Goal: Information Seeking & Learning: Learn about a topic

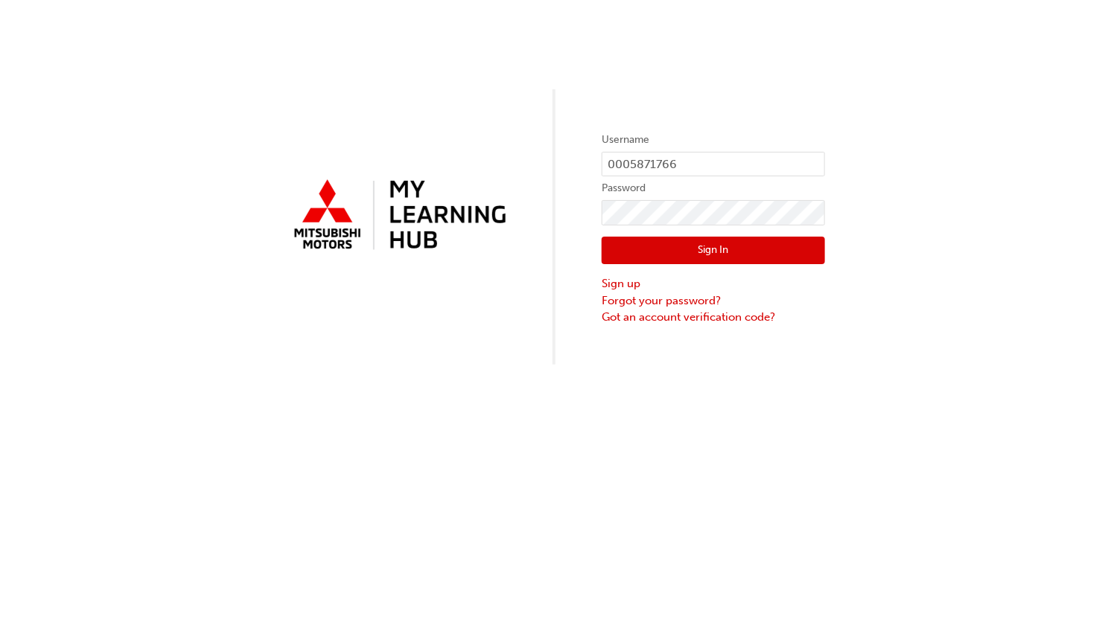
click at [742, 246] on button "Sign In" at bounding box center [713, 251] width 223 height 28
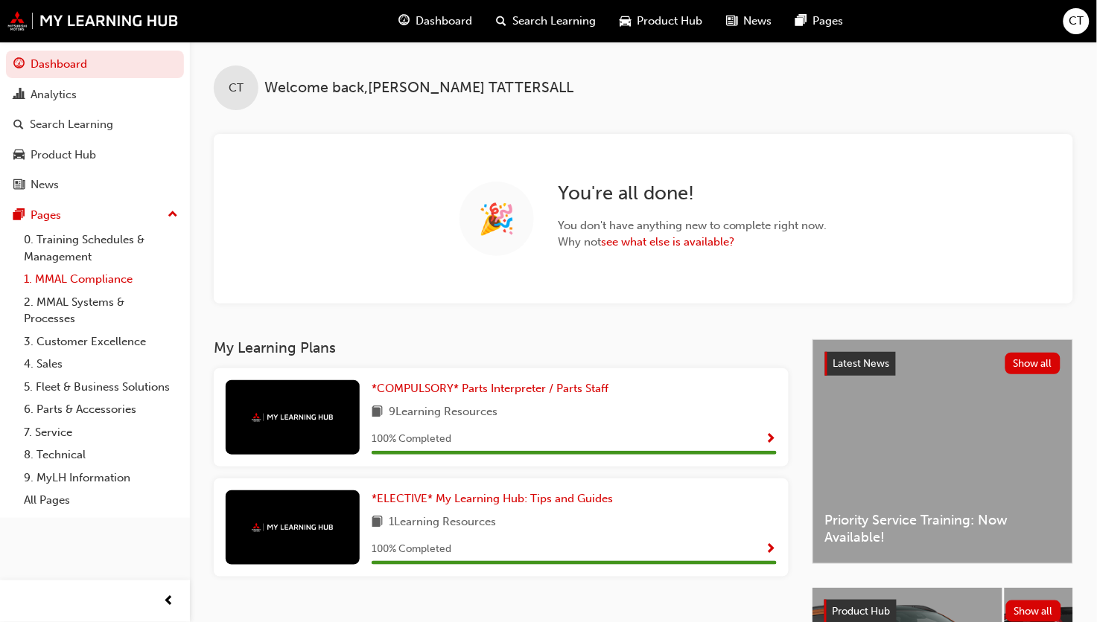
click at [79, 281] on link "1. MMAL Compliance" at bounding box center [101, 279] width 166 height 23
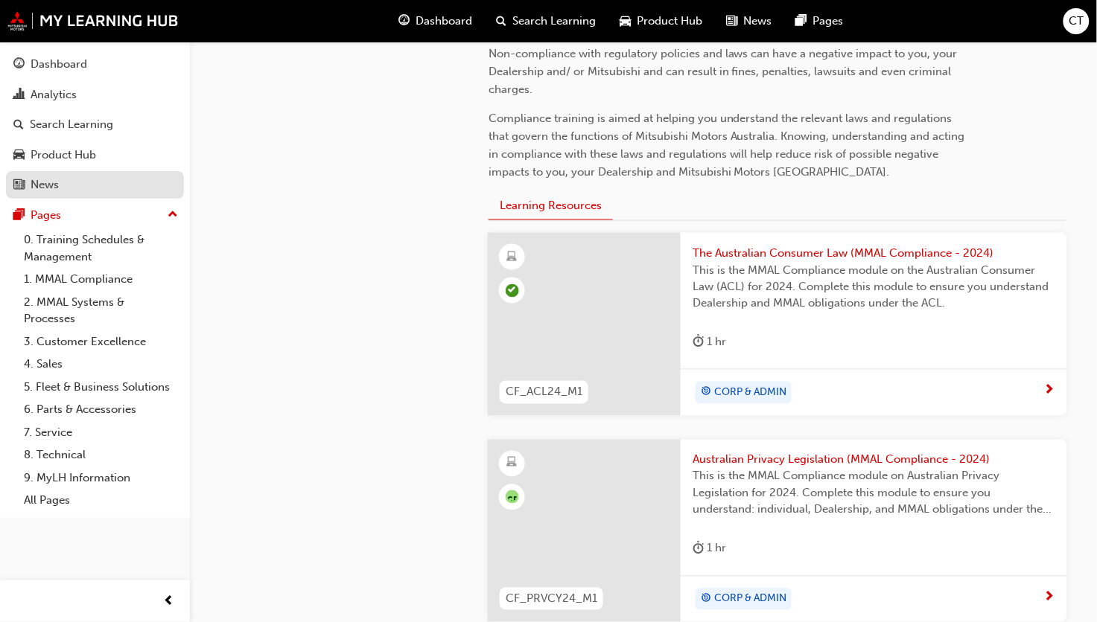
scroll to position [408, 0]
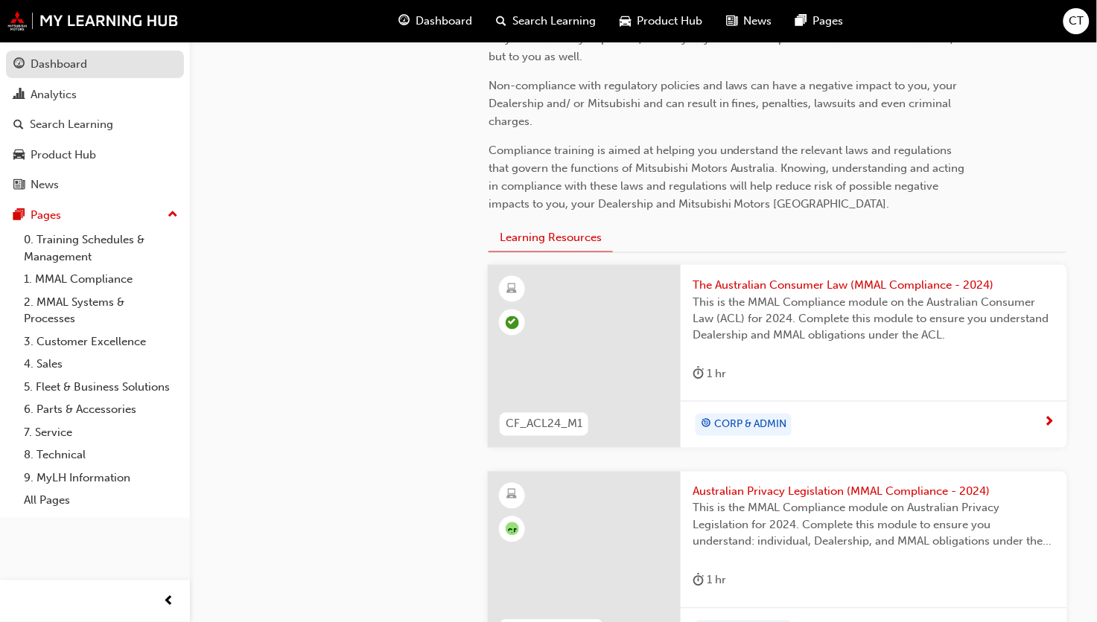
click at [78, 74] on link "Dashboard" at bounding box center [95, 65] width 178 height 28
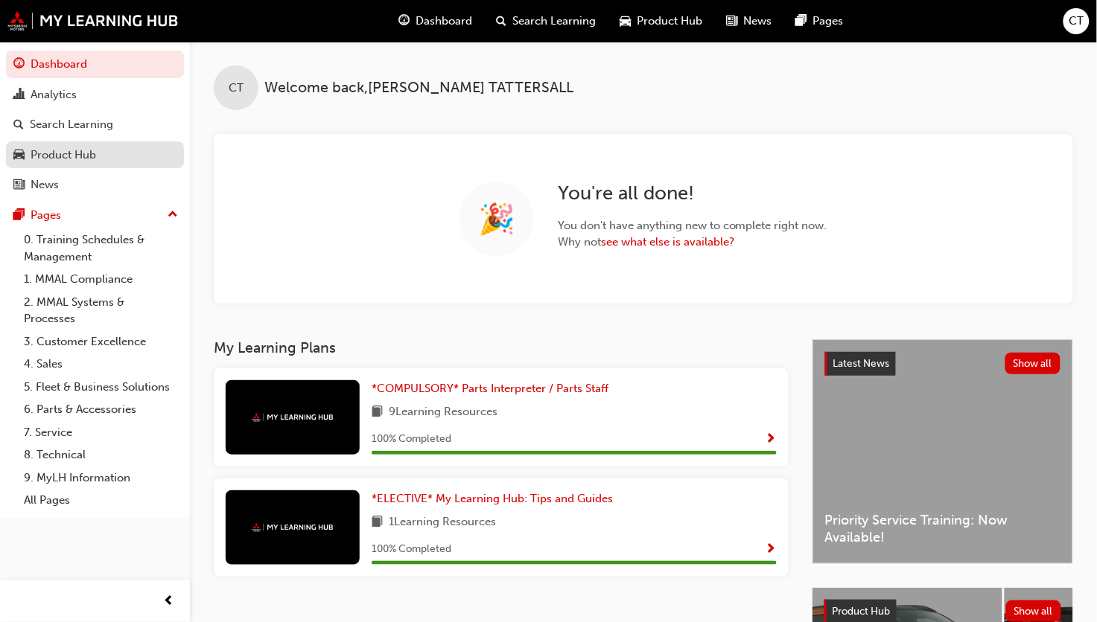
click at [50, 156] on div "Product Hub" at bounding box center [64, 155] width 66 height 17
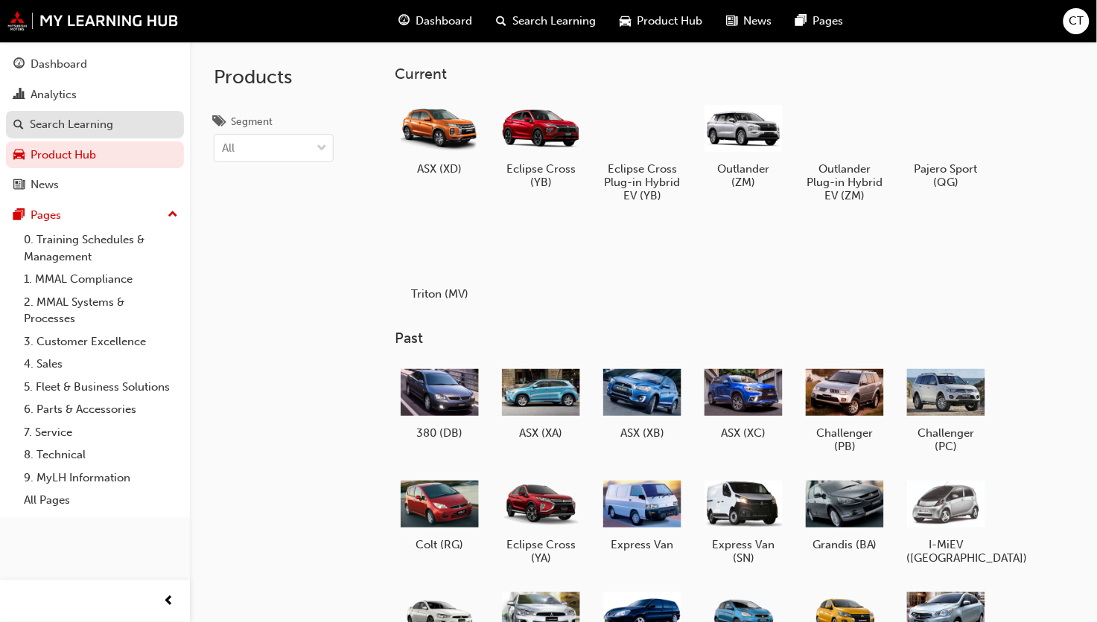
click at [80, 121] on div "Search Learning" at bounding box center [71, 124] width 83 height 17
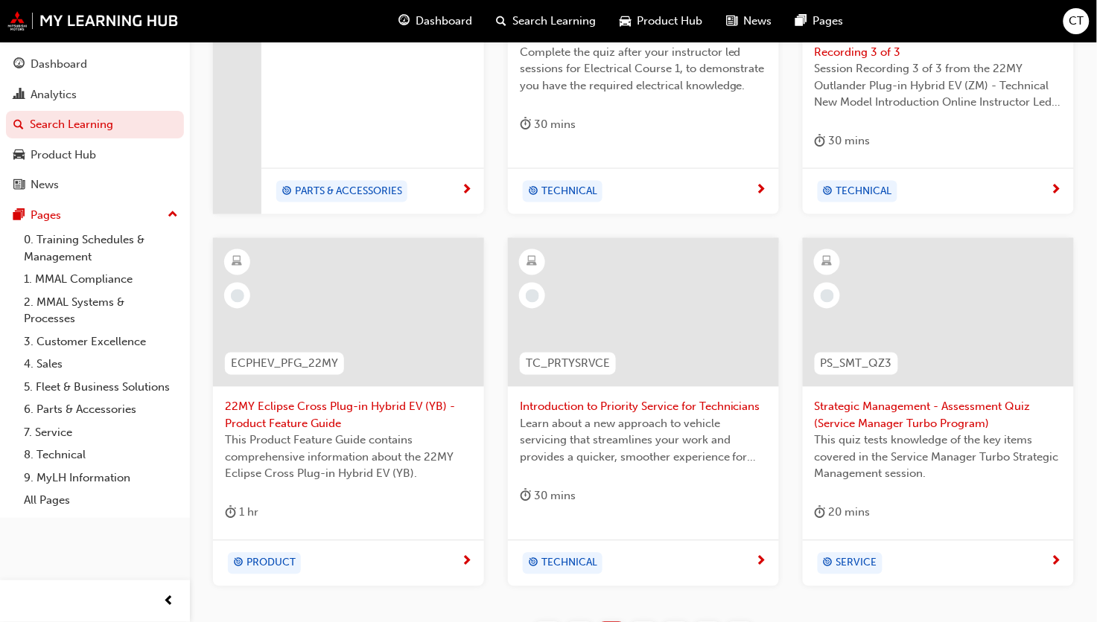
scroll to position [640, 0]
